Goal: Task Accomplishment & Management: Use online tool/utility

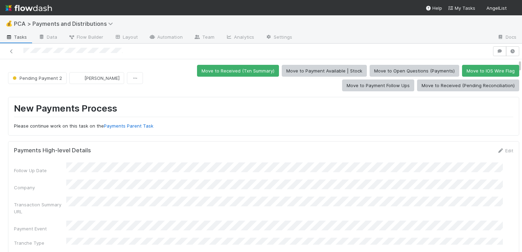
scroll to position [181, 0]
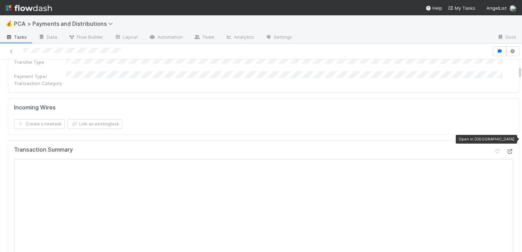
click at [506, 149] on icon at bounding box center [509, 151] width 7 height 5
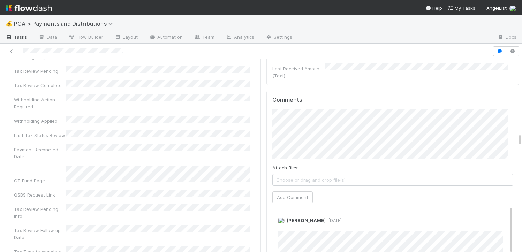
scroll to position [2046, 0]
